Goal: Find specific page/section: Find specific page/section

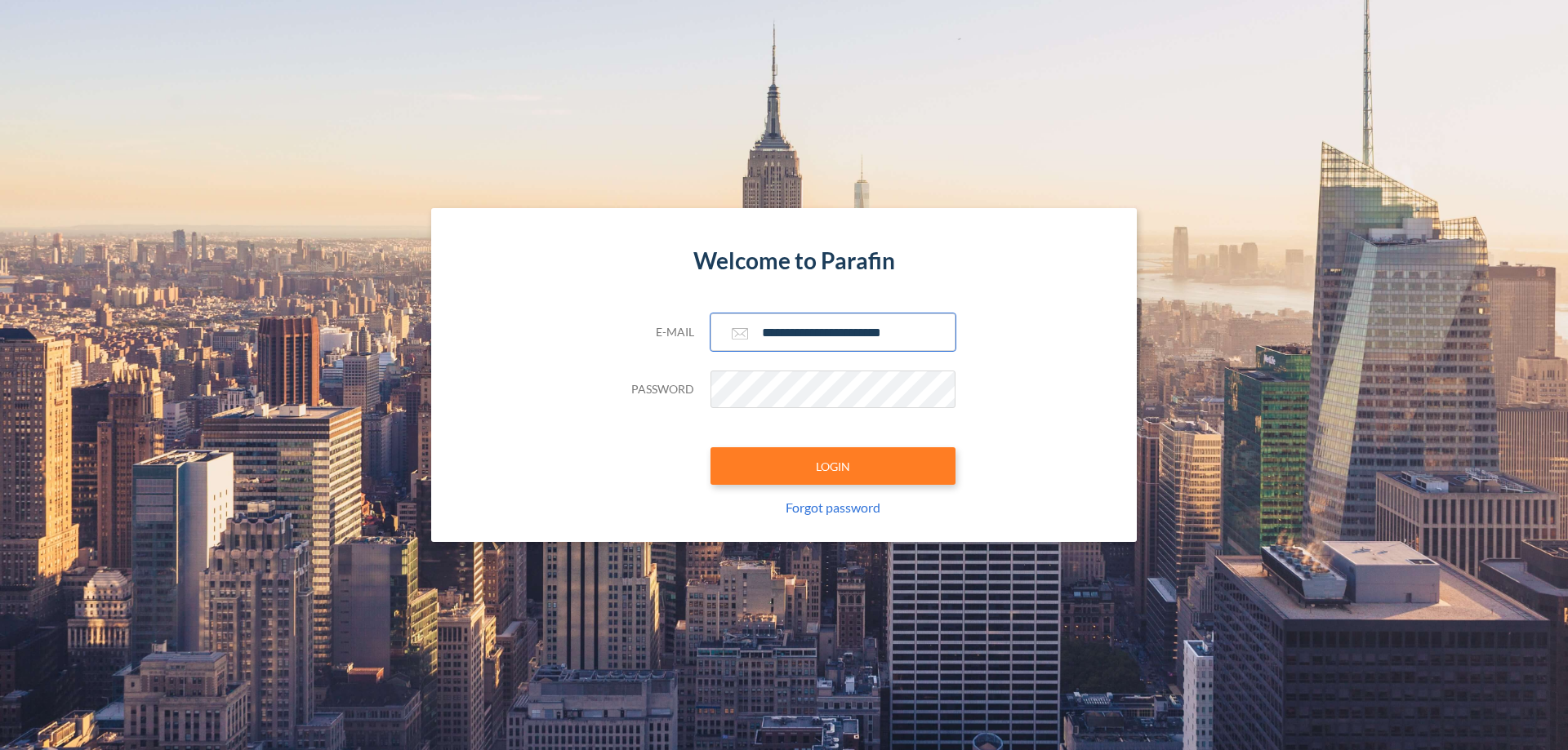
type input "**********"
click at [833, 466] on button "LOGIN" at bounding box center [833, 467] width 245 height 38
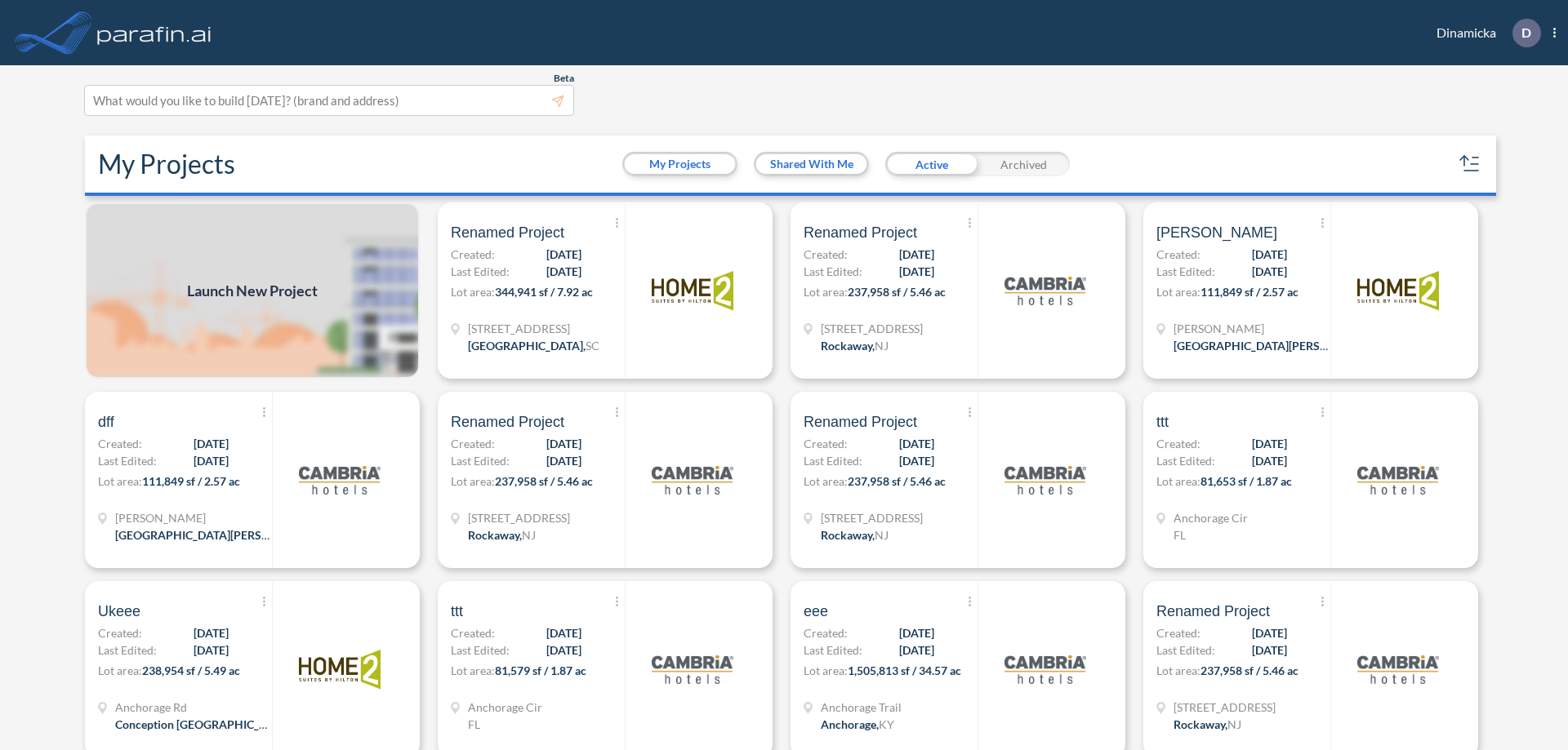
scroll to position [4, 0]
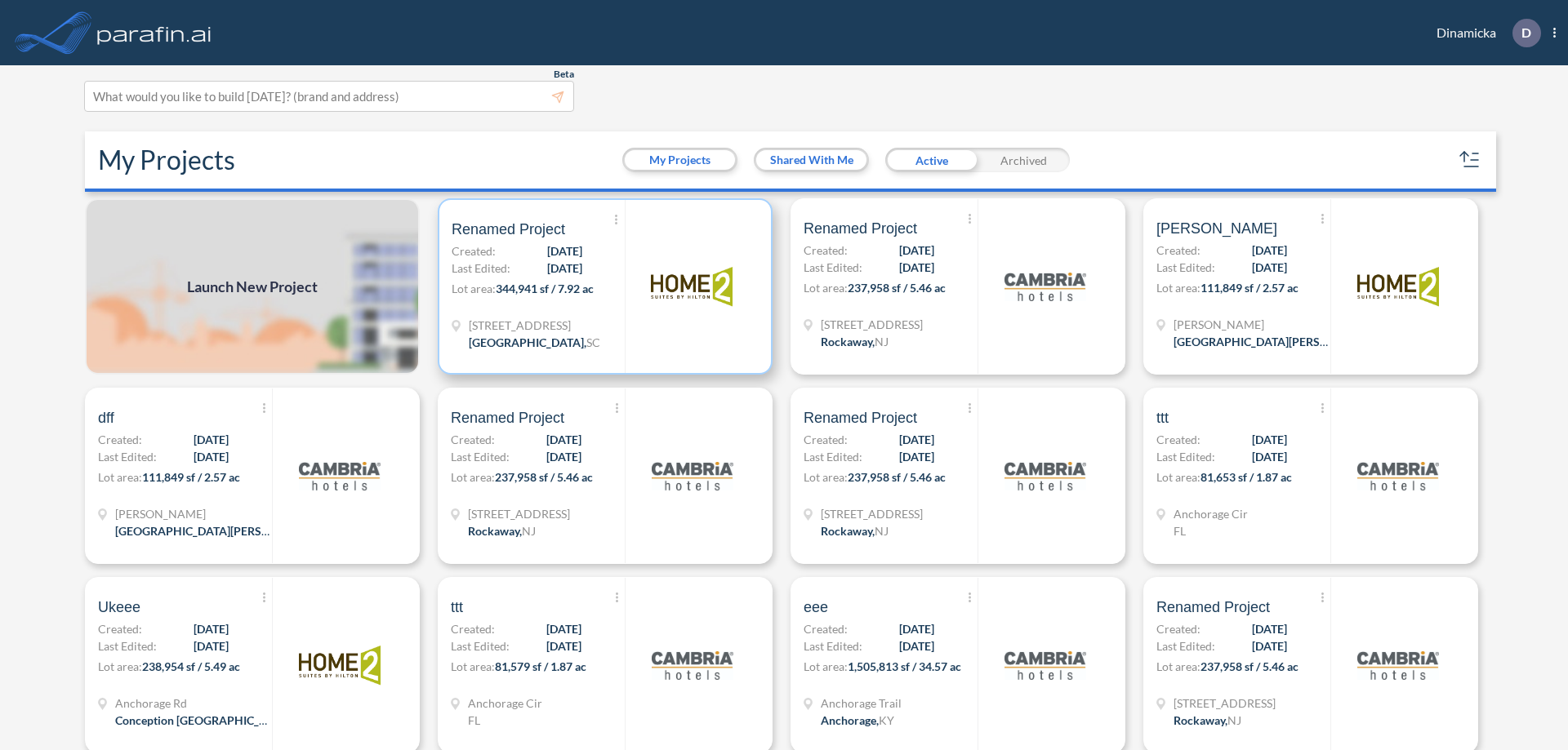
click at [602, 287] on p "Lot area: 344,941 sf / 7.92 ac" at bounding box center [538, 291] width 173 height 23
